Goal: Check status: Check status

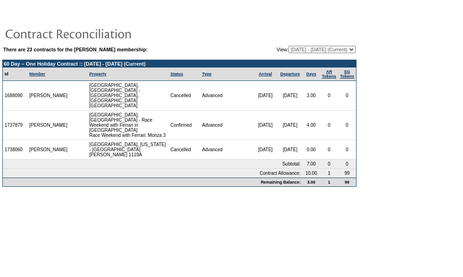
click at [312, 50] on select "[DATE] - [DATE] [DATE] - [DATE] [DATE] - [DATE] [DATE] - [DATE] [DATE] - [DATE]…" at bounding box center [321, 49] width 67 height 7
click at [288, 46] on select "[DATE] - [DATE] [DATE] - [DATE] [DATE] - [DATE] [DATE] - [DATE] [DATE] - [DATE]…" at bounding box center [321, 49] width 67 height 7
click at [312, 52] on select "[DATE] - [DATE] [DATE] - [DATE] [DATE] - [DATE] [DATE] - [DATE] [DATE] - [DATE]…" at bounding box center [321, 49] width 67 height 7
select select "139245"
click at [288, 46] on select "[DATE] - [DATE] [DATE] - [DATE] [DATE] - [DATE] [DATE] - [DATE] [DATE] - [DATE]…" at bounding box center [321, 49] width 67 height 7
